Goal: Book appointment/travel/reservation

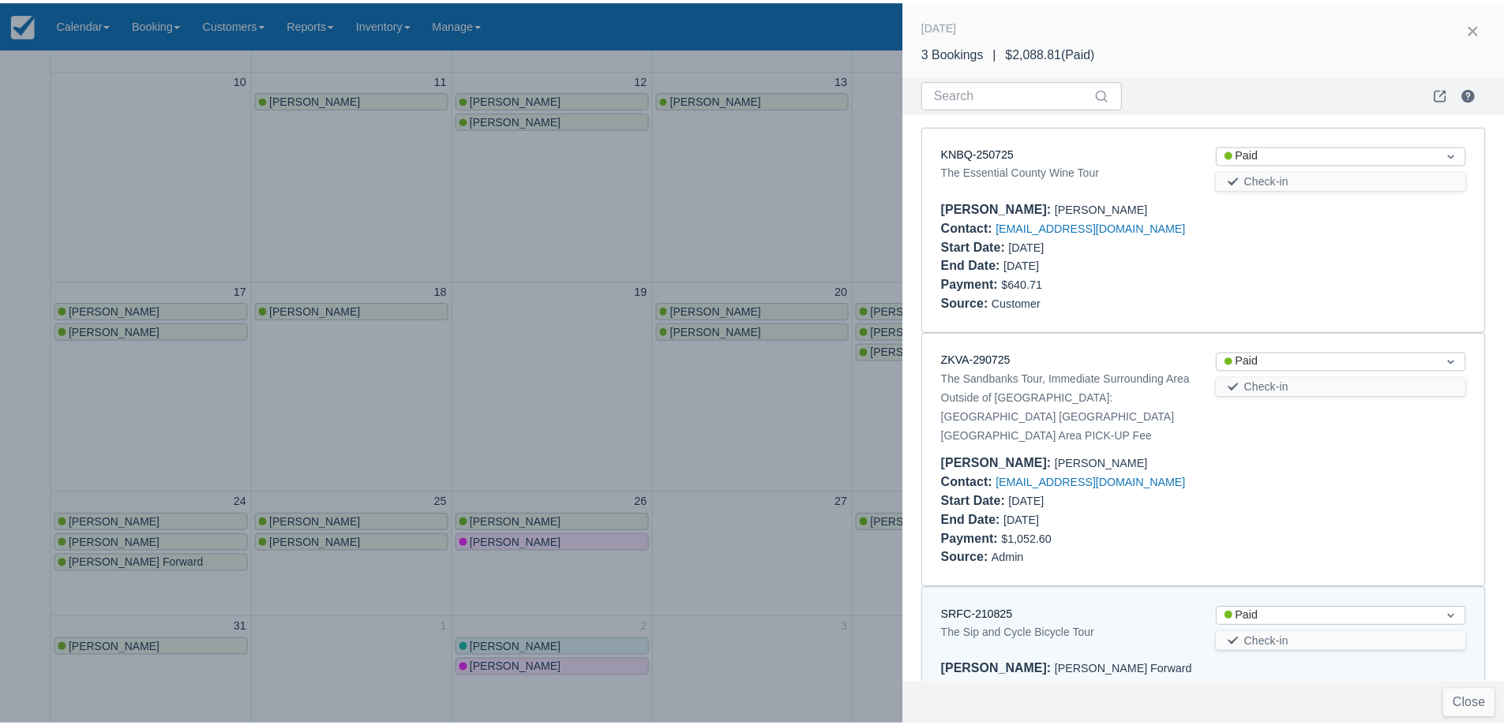
scroll to position [106, 0]
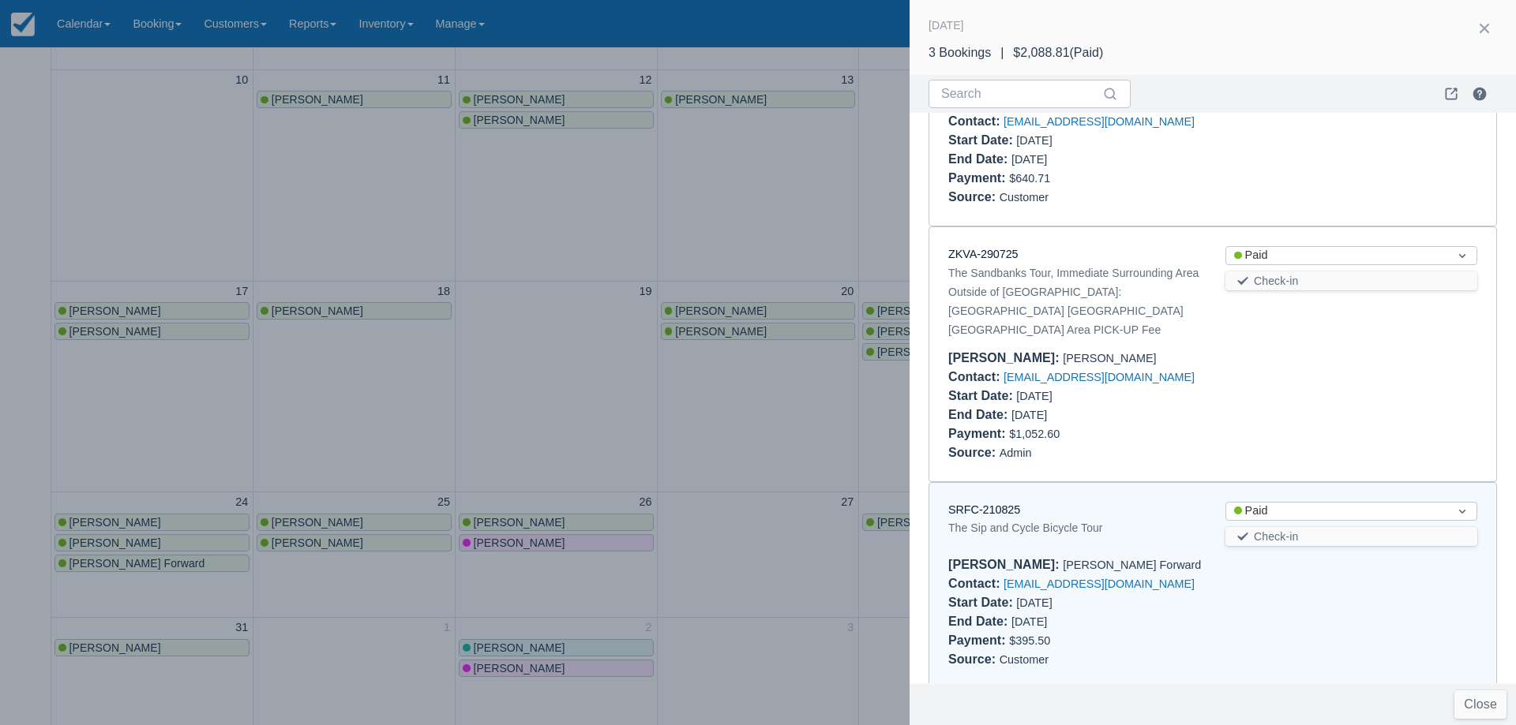
click at [507, 320] on div at bounding box center [758, 362] width 1516 height 725
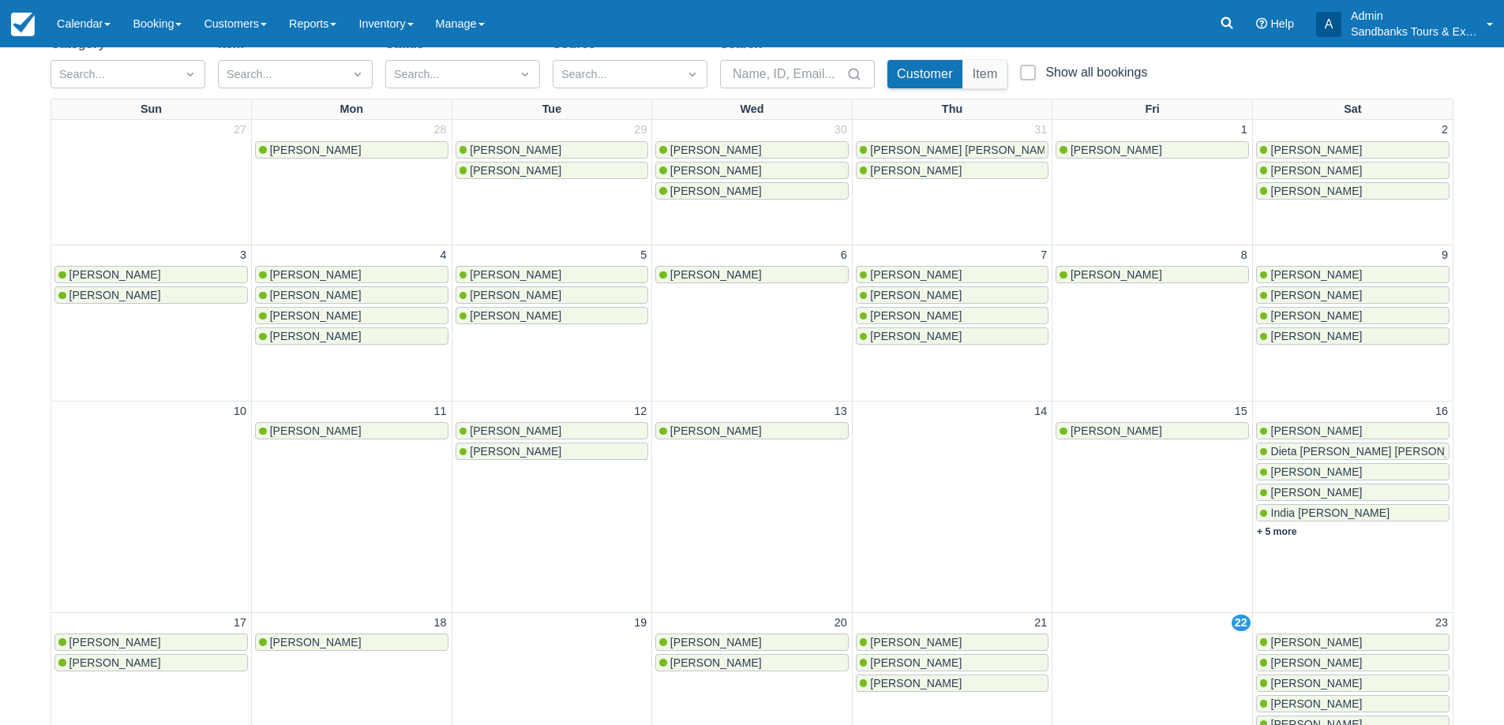
scroll to position [0, 0]
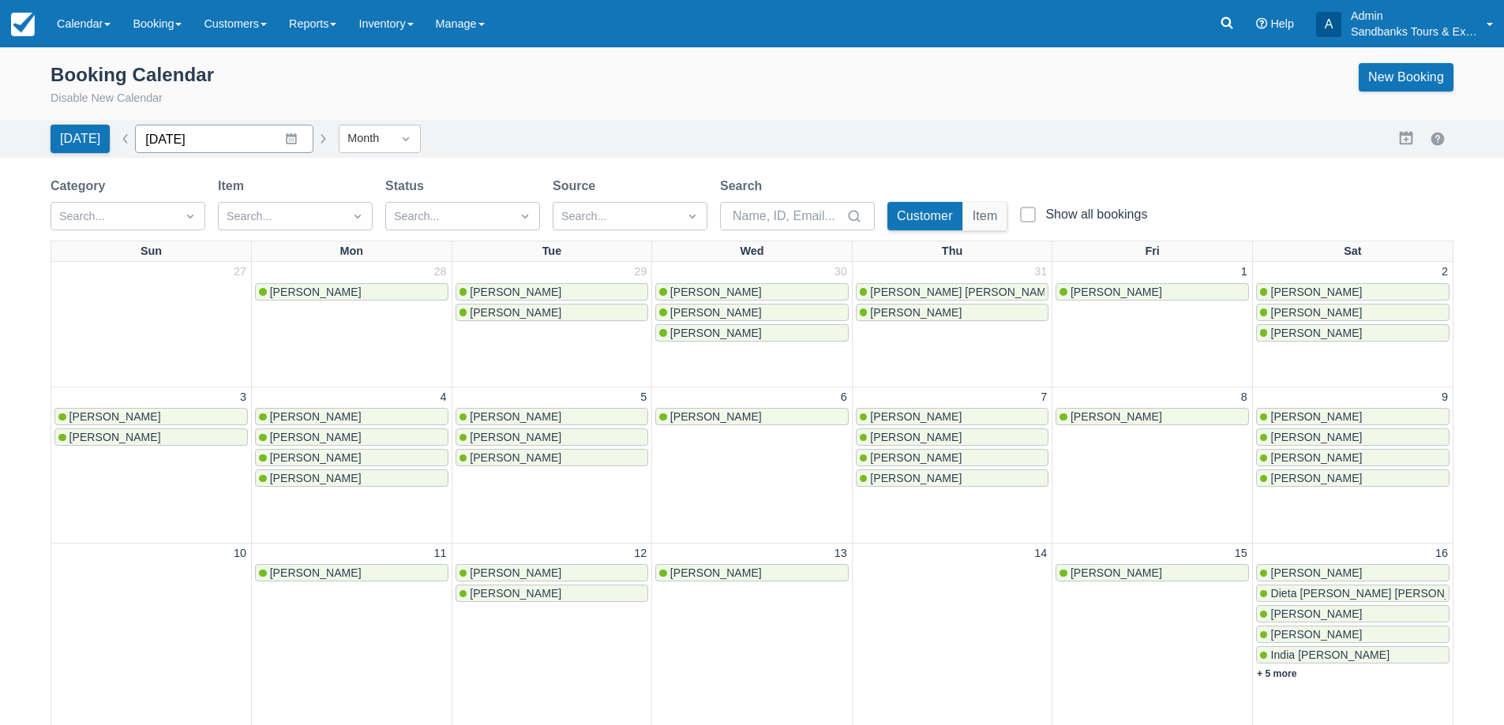
click at [303, 129] on input "[DATE]" at bounding box center [224, 139] width 178 height 28
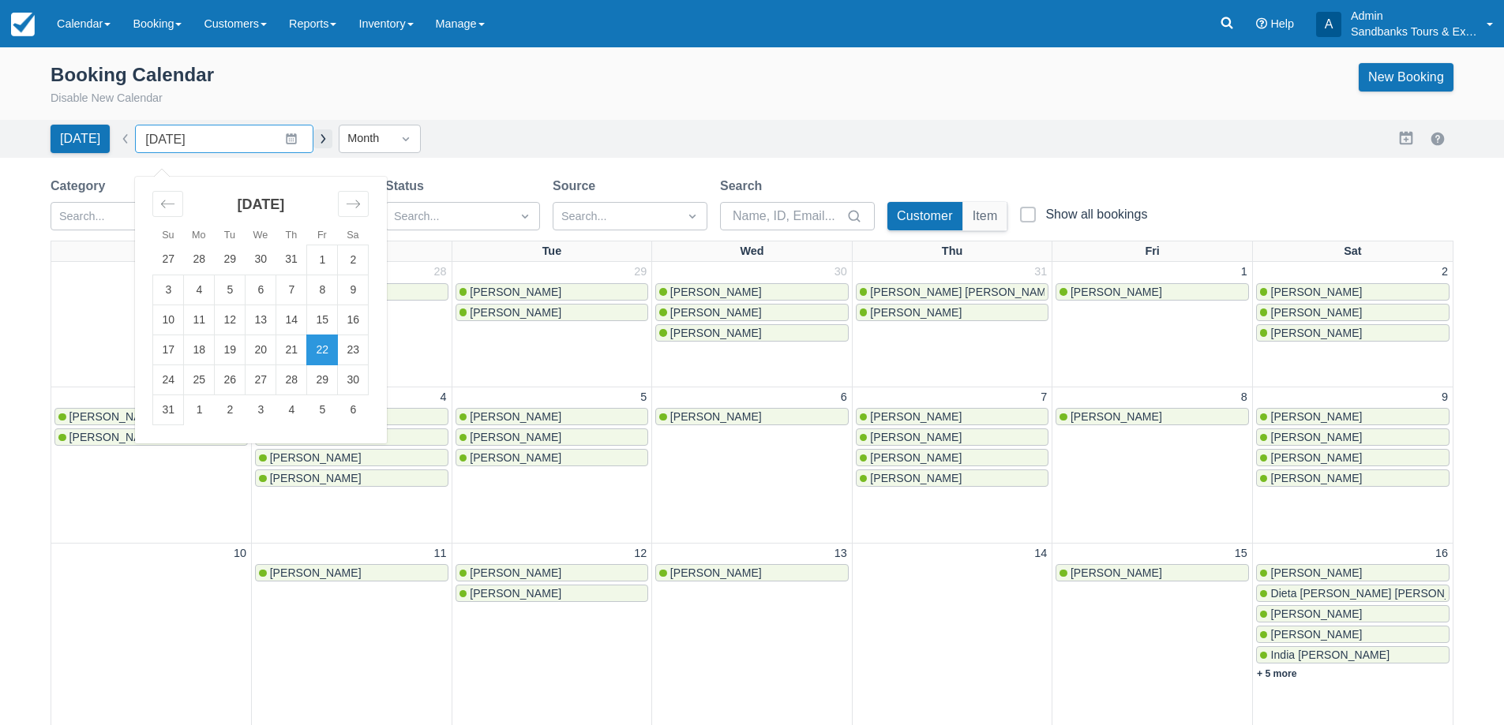
click at [313, 134] on button "button" at bounding box center [322, 138] width 19 height 19
type input "September 2025"
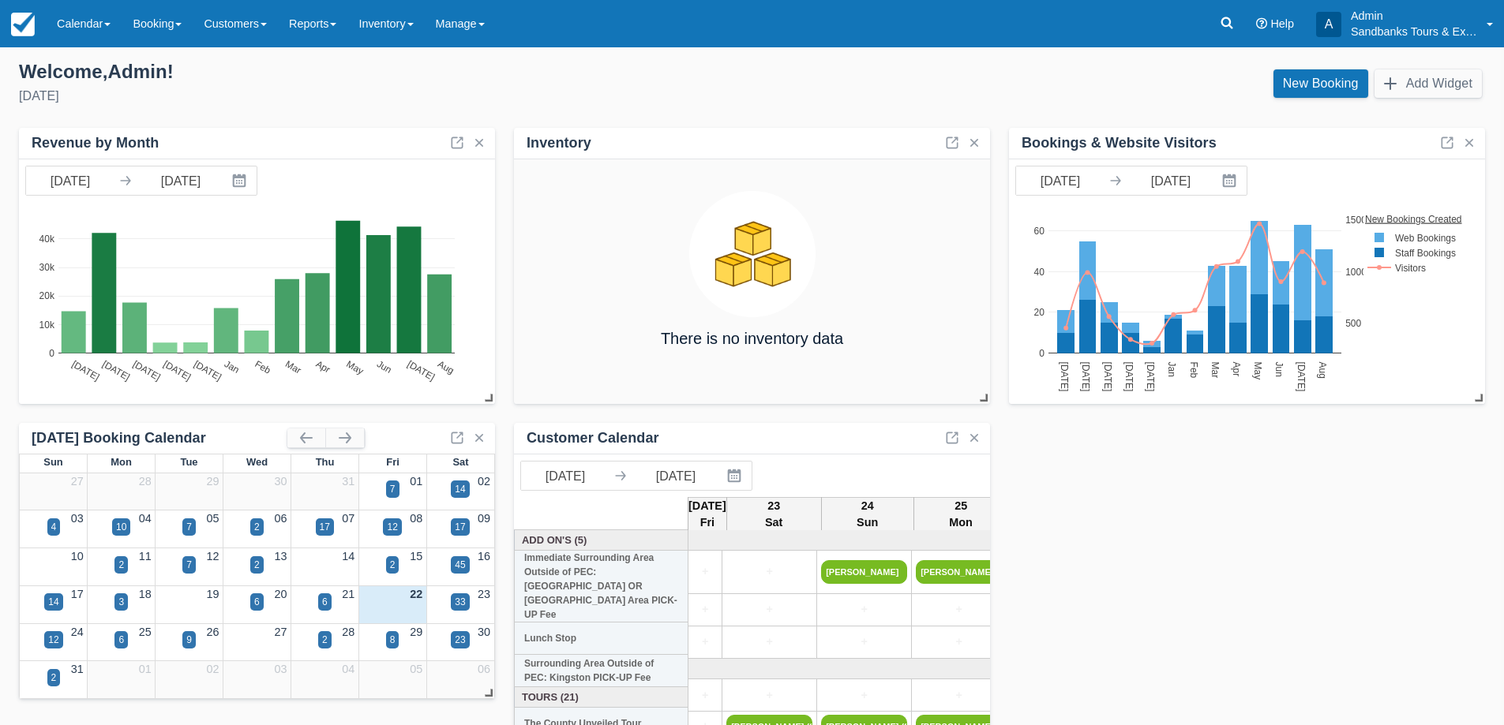
click at [872, 62] on div "Welcome , Admin ! Friday, August 22nd, 2025 New Booking Add Widget" at bounding box center [751, 84] width 1491 height 49
